Goal: Check status: Check status

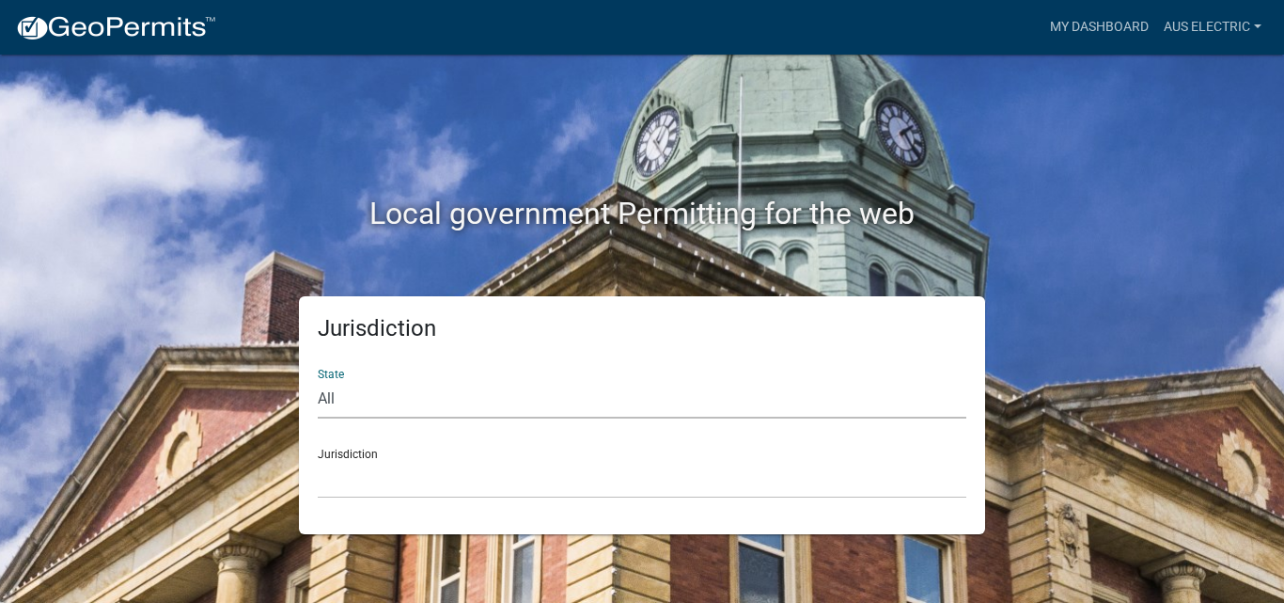
click at [395, 403] on select "All [US_STATE] [US_STATE] [US_STATE] [US_STATE] [US_STATE] [US_STATE] [US_STATE…" at bounding box center [642, 399] width 649 height 39
select select "[US_STATE]"
click at [318, 380] on select "All [US_STATE] [US_STATE] [US_STATE] [US_STATE] [US_STATE] [US_STATE] [US_STATE…" at bounding box center [642, 399] width 649 height 39
click at [415, 488] on select "City of [GEOGRAPHIC_DATA], [US_STATE] City of [GEOGRAPHIC_DATA], [US_STATE] Cit…" at bounding box center [642, 479] width 649 height 39
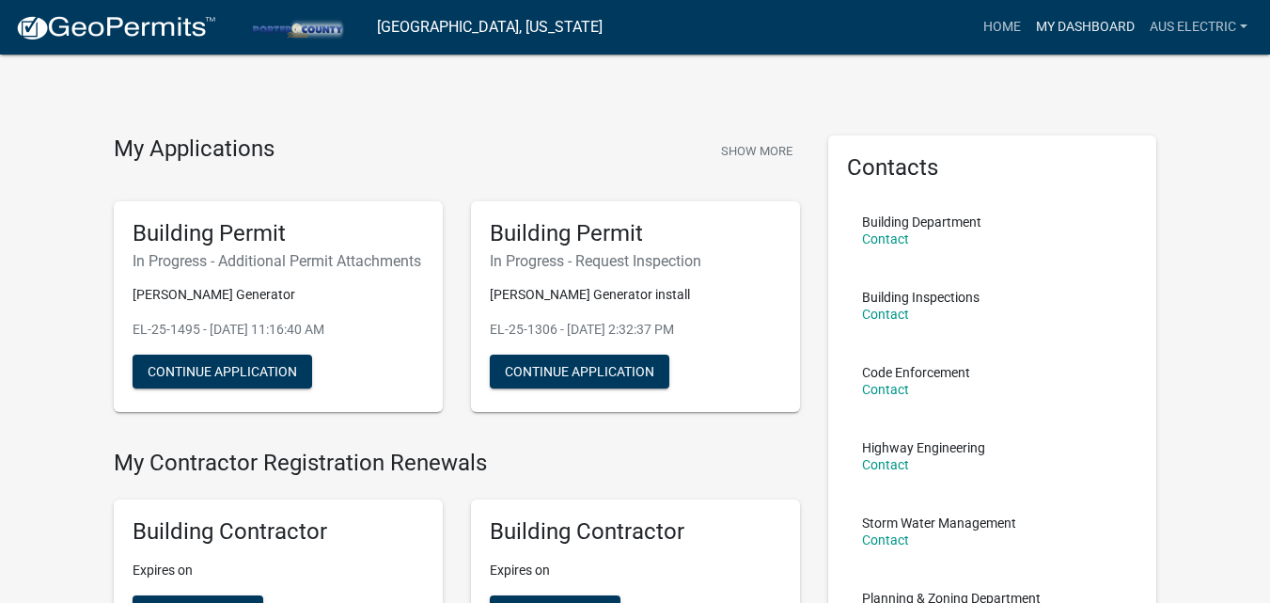
click at [1082, 29] on link "My Dashboard" at bounding box center [1085, 27] width 114 height 36
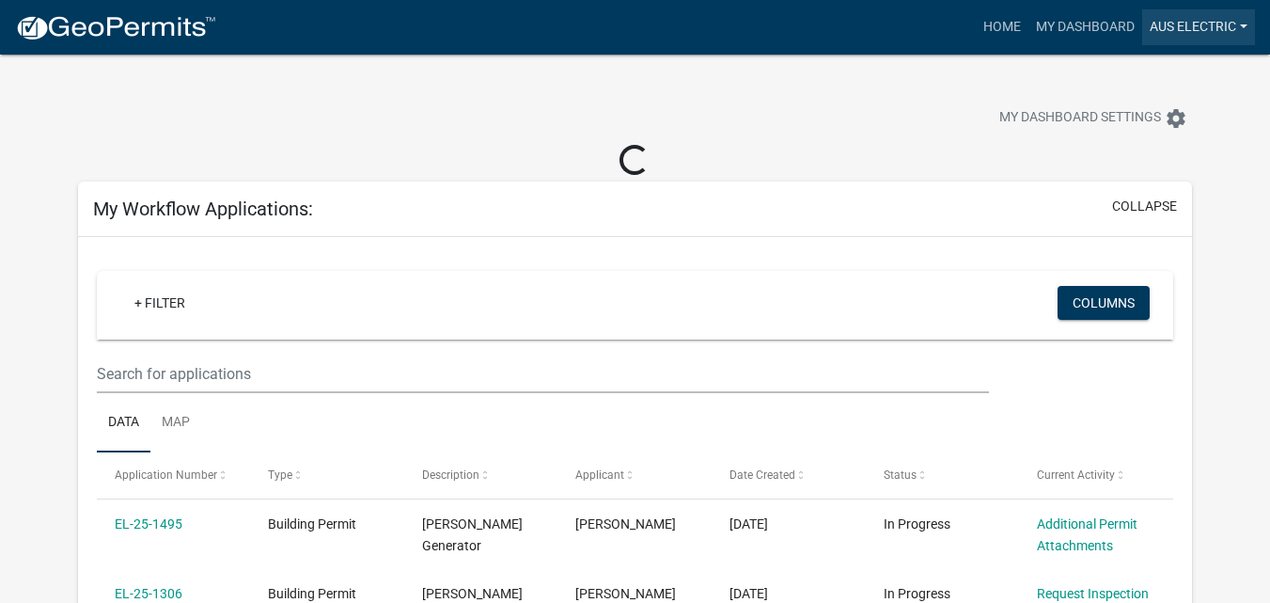
click at [1204, 26] on link "Aus Electric" at bounding box center [1198, 27] width 113 height 36
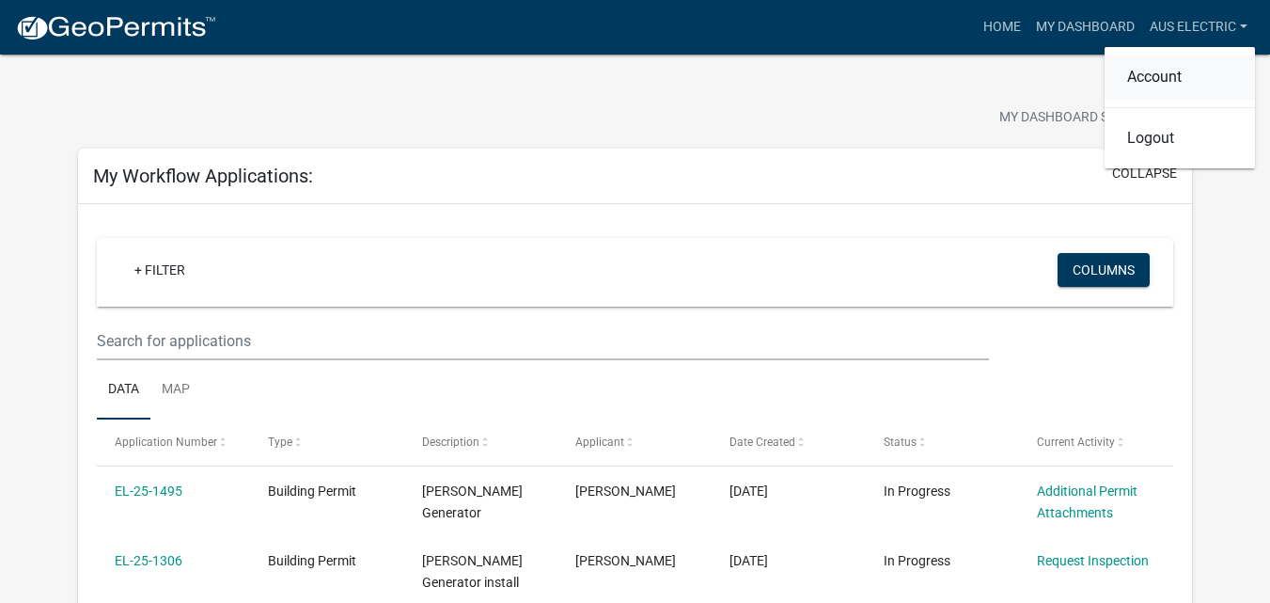
click at [1180, 70] on link "Account" at bounding box center [1180, 77] width 150 height 45
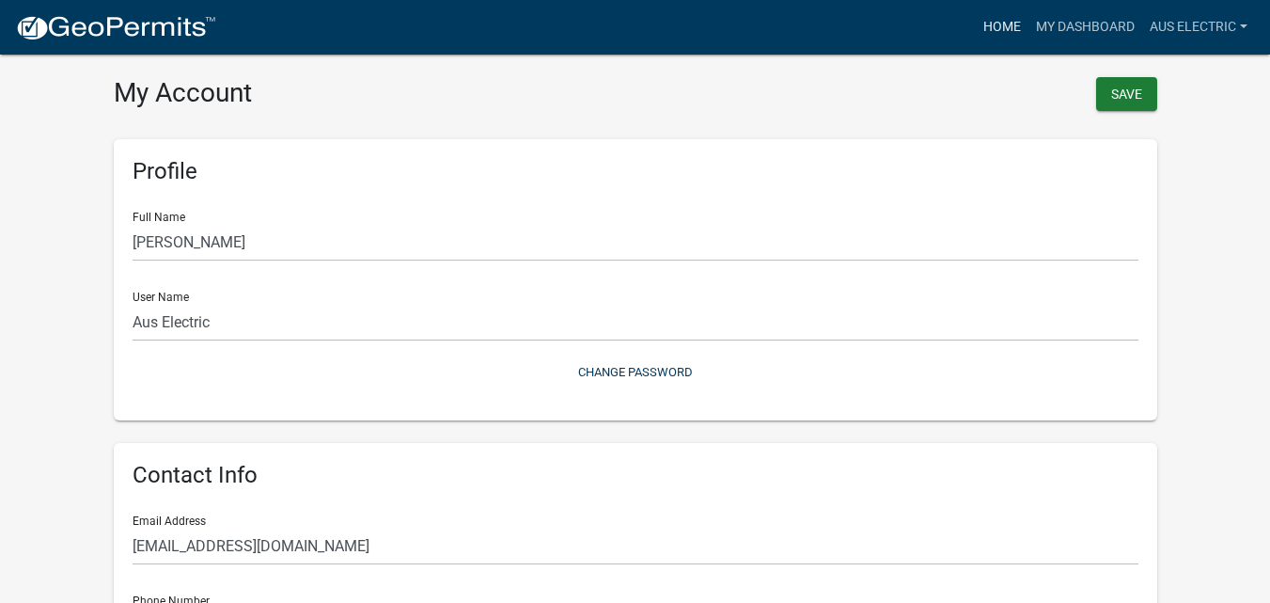
click at [1011, 24] on link "Home" at bounding box center [1002, 27] width 53 height 36
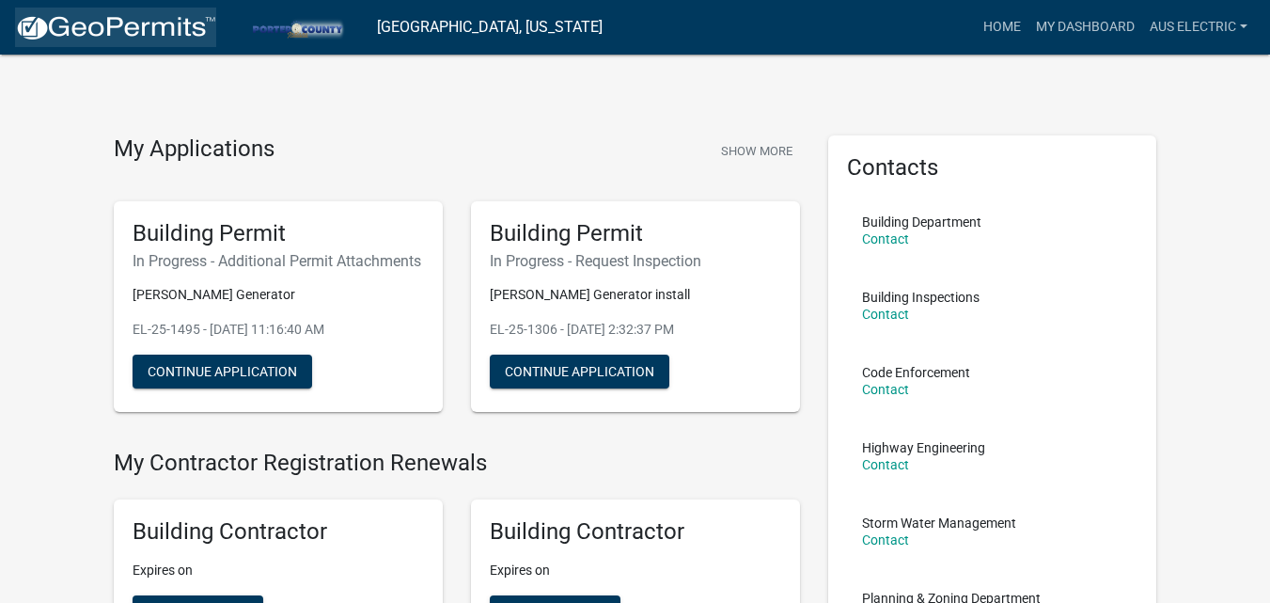
click at [103, 36] on img at bounding box center [115, 28] width 201 height 28
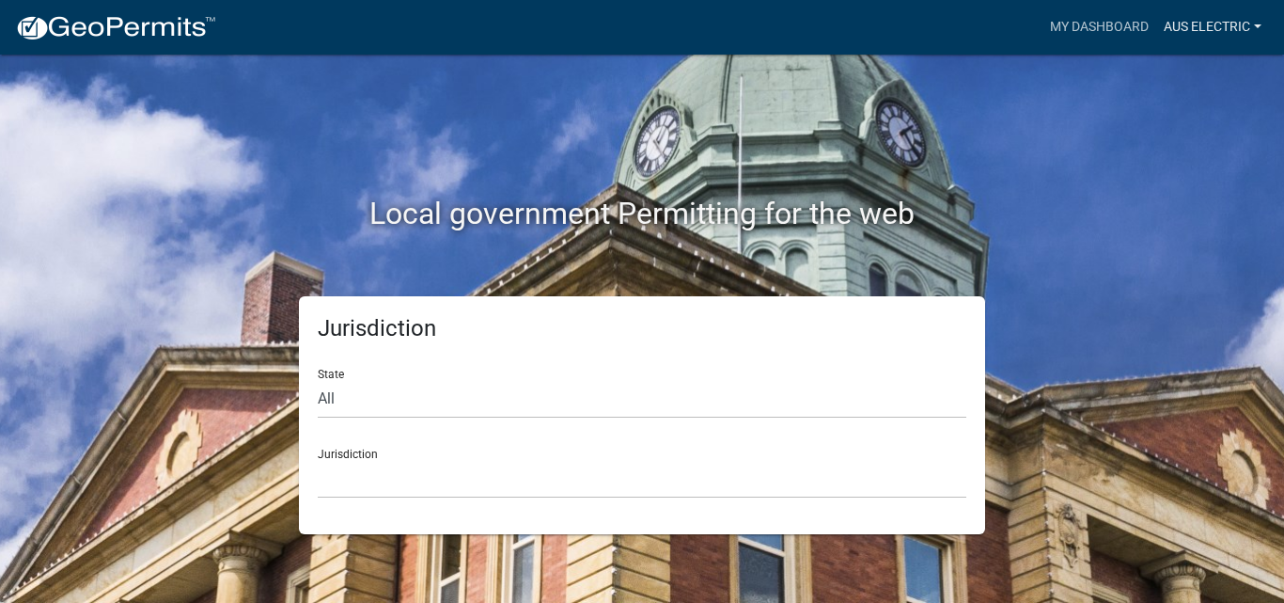
click at [1177, 24] on link "Aus Electric" at bounding box center [1212, 27] width 113 height 36
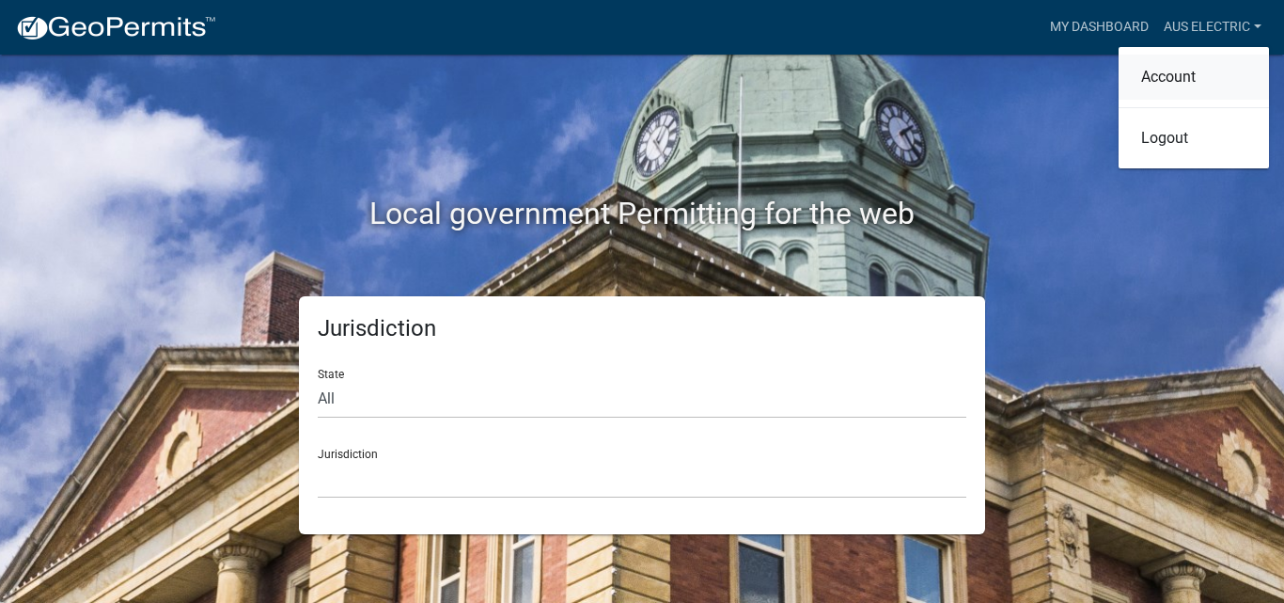
click at [1177, 83] on link "Account" at bounding box center [1194, 77] width 150 height 45
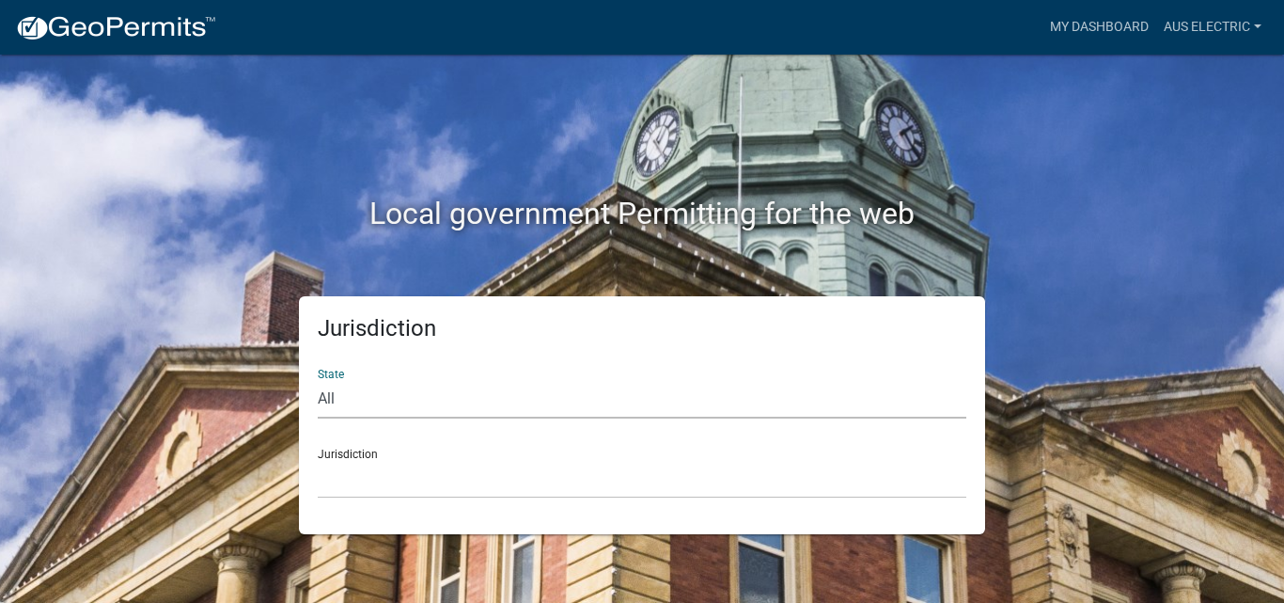
click at [355, 401] on select "All [US_STATE] [US_STATE] [US_STATE] [US_STATE] [US_STATE] [US_STATE] [US_STATE…" at bounding box center [642, 399] width 649 height 39
click at [223, 316] on div "Jurisdiction State All [US_STATE] [US_STATE] [US_STATE] [US_STATE] [US_STATE] […" at bounding box center [642, 415] width 1072 height 238
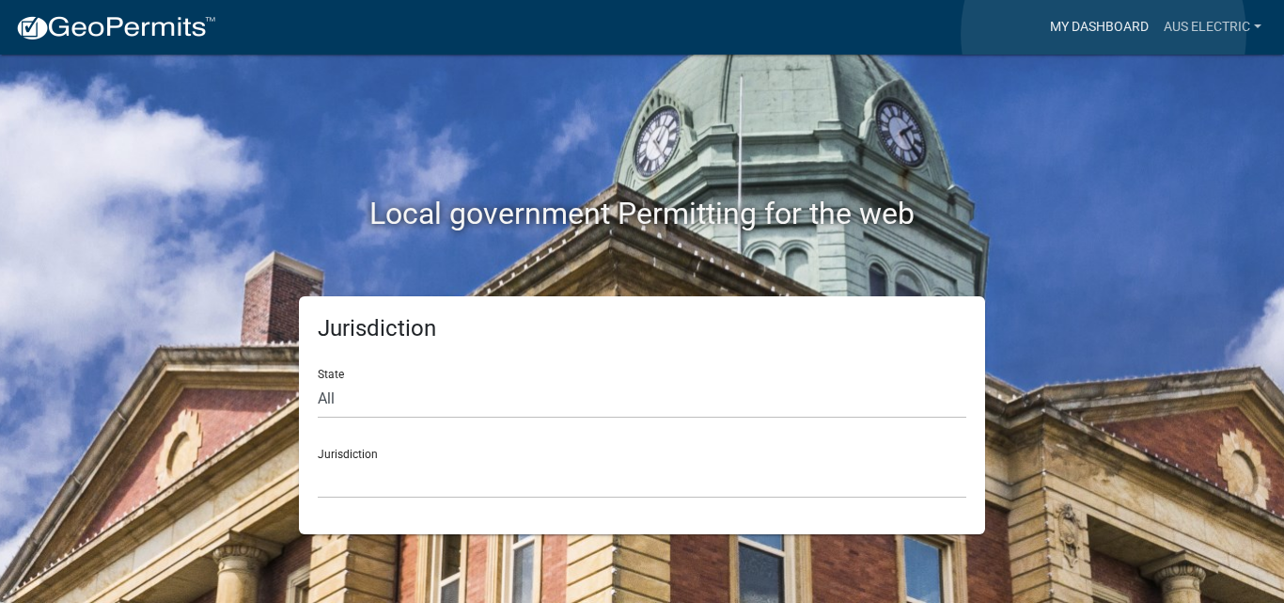
click at [1104, 34] on link "My Dashboard" at bounding box center [1100, 27] width 114 height 36
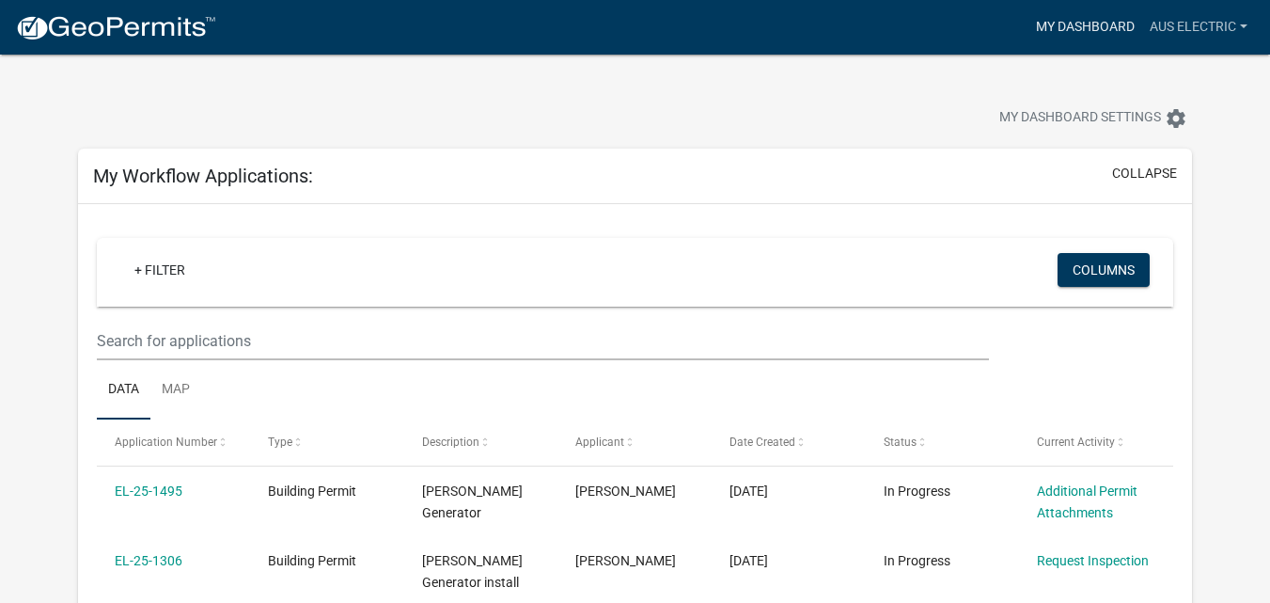
click at [1122, 31] on link "My Dashboard" at bounding box center [1085, 27] width 114 height 36
click at [1213, 32] on link "Aus Electric" at bounding box center [1198, 27] width 113 height 36
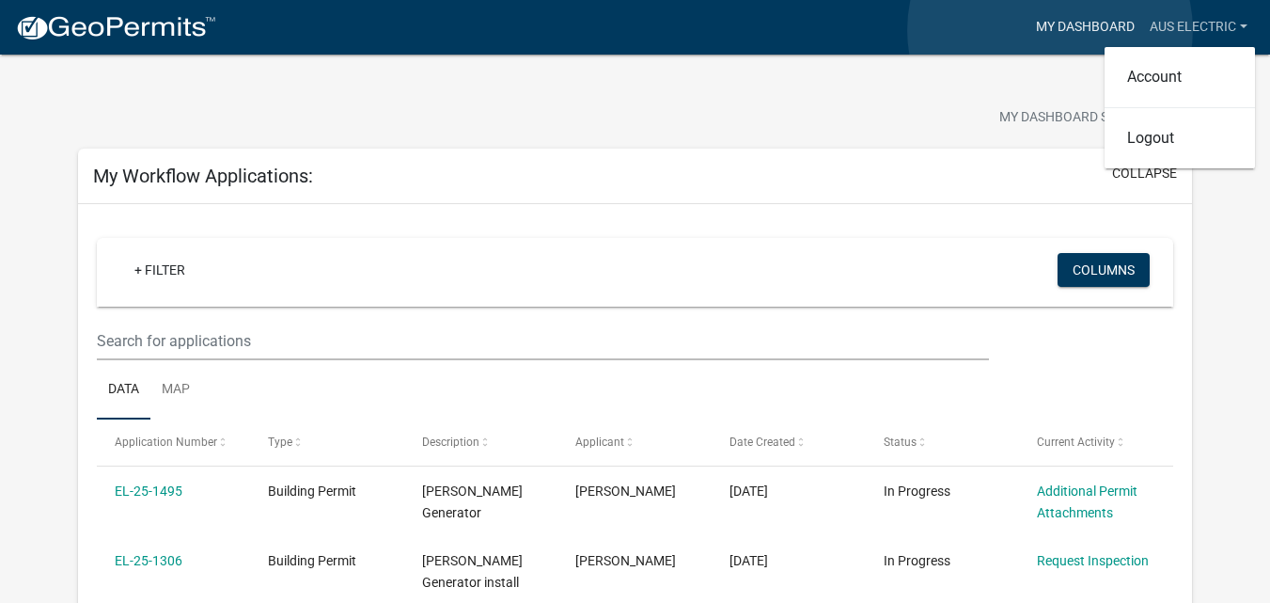
click at [1050, 30] on link "My Dashboard" at bounding box center [1085, 27] width 114 height 36
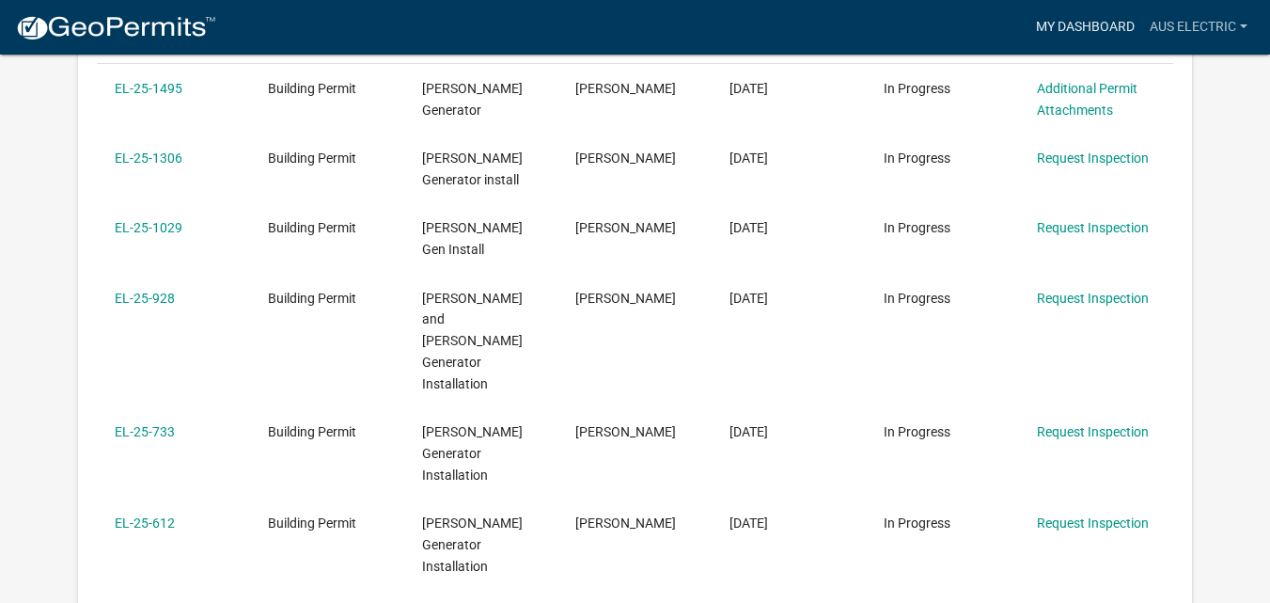
scroll to position [395, 0]
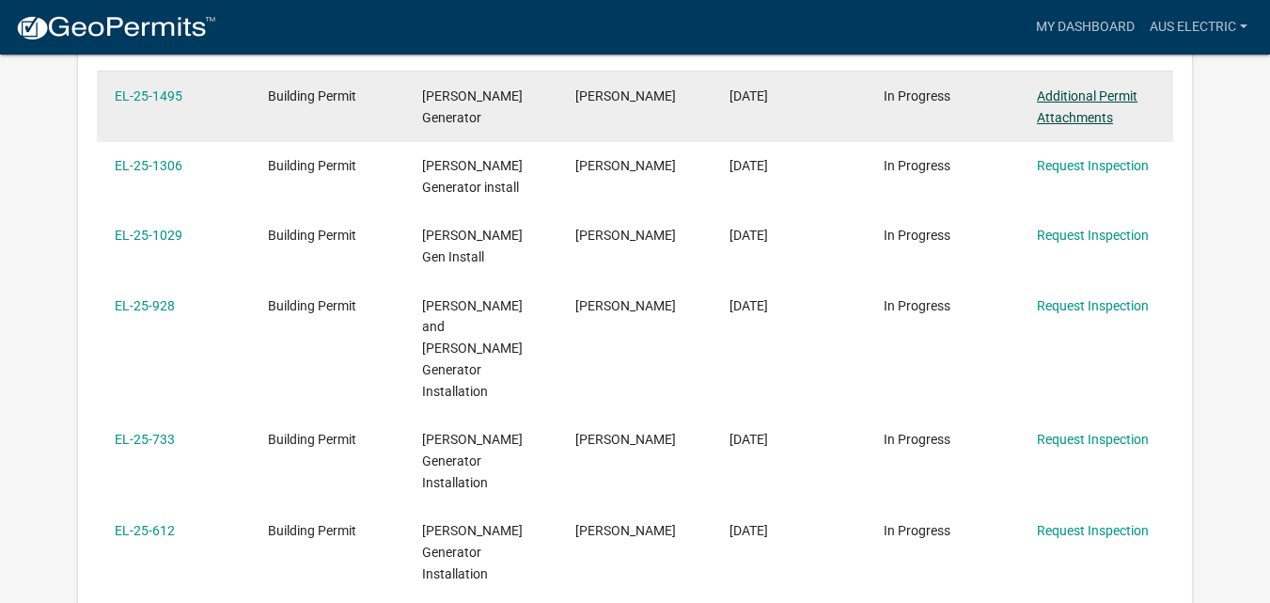
click at [1086, 113] on link "Additional Permit Attachments" at bounding box center [1087, 106] width 101 height 37
